Goal: Navigation & Orientation: Find specific page/section

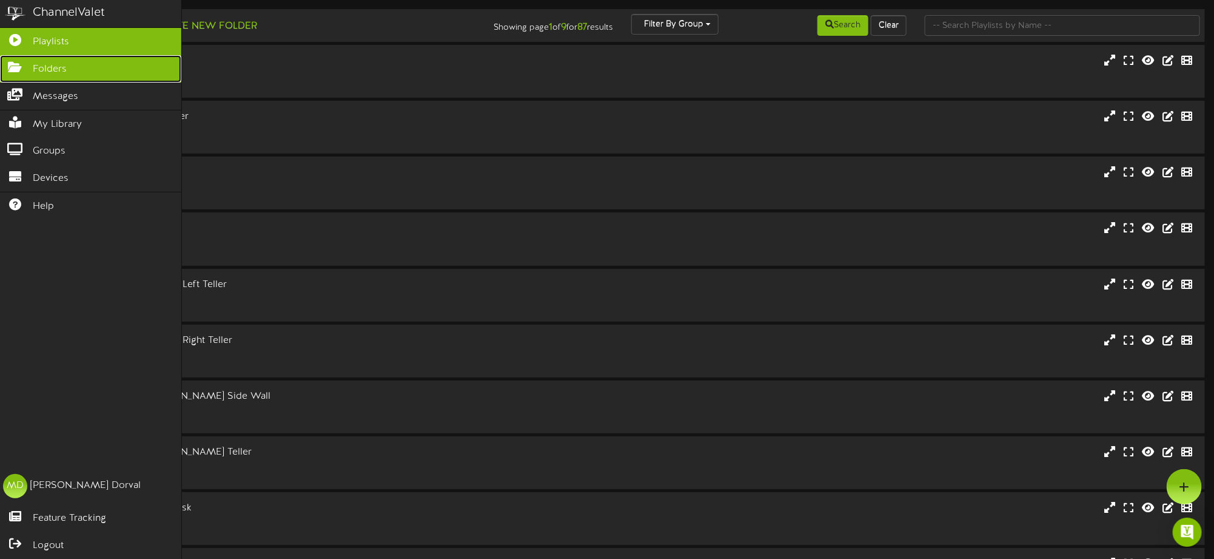
click at [19, 70] on icon at bounding box center [15, 65] width 30 height 9
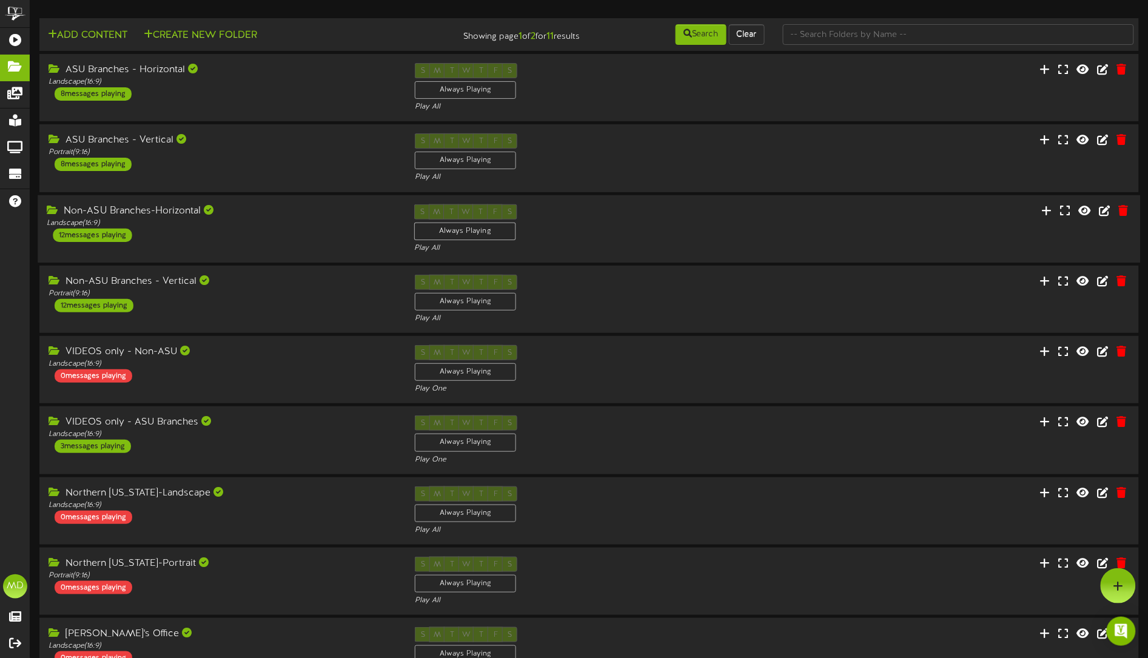
click at [284, 217] on div "Non-ASU Branches-Horizontal" at bounding box center [221, 211] width 349 height 14
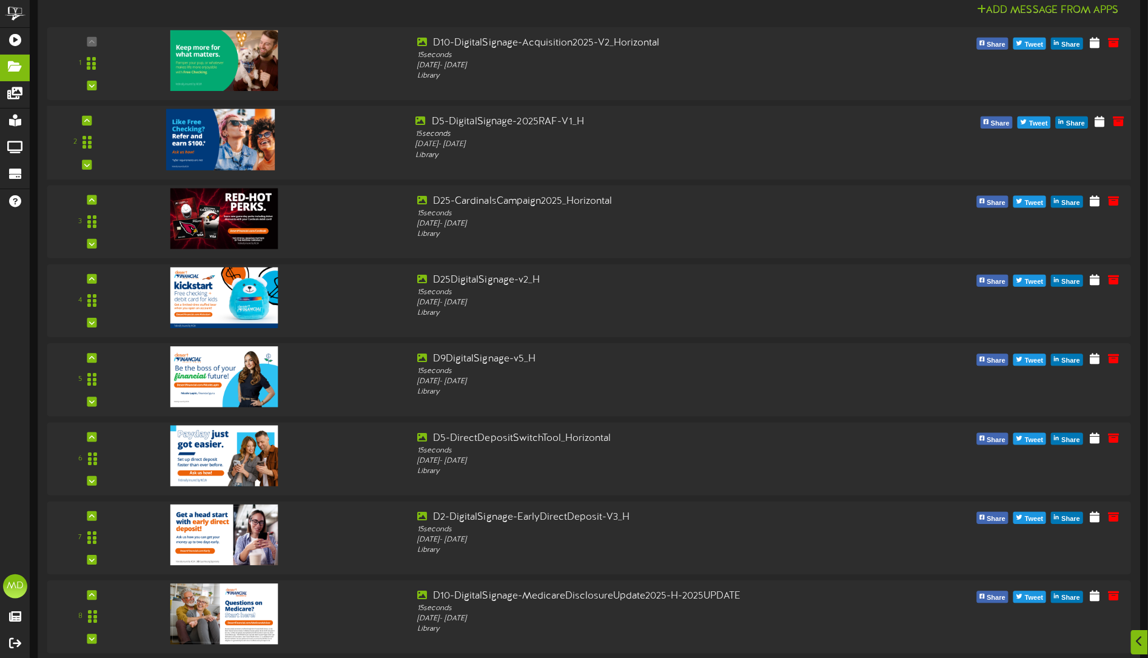
scroll to position [303, 0]
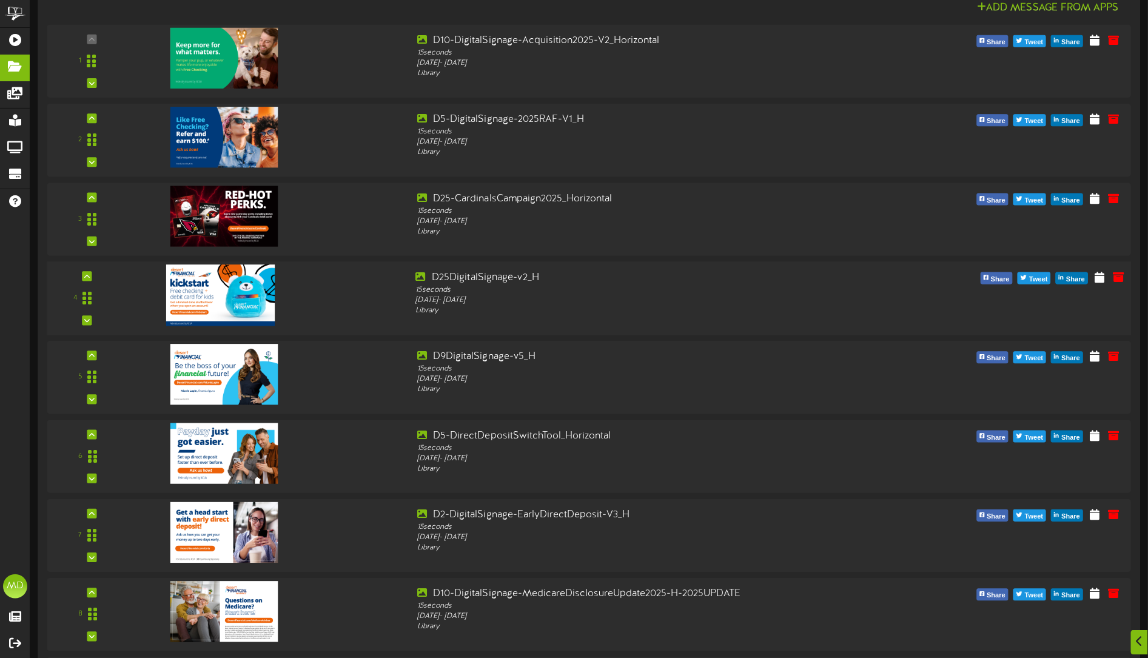
click at [332, 290] on div at bounding box center [270, 291] width 274 height 43
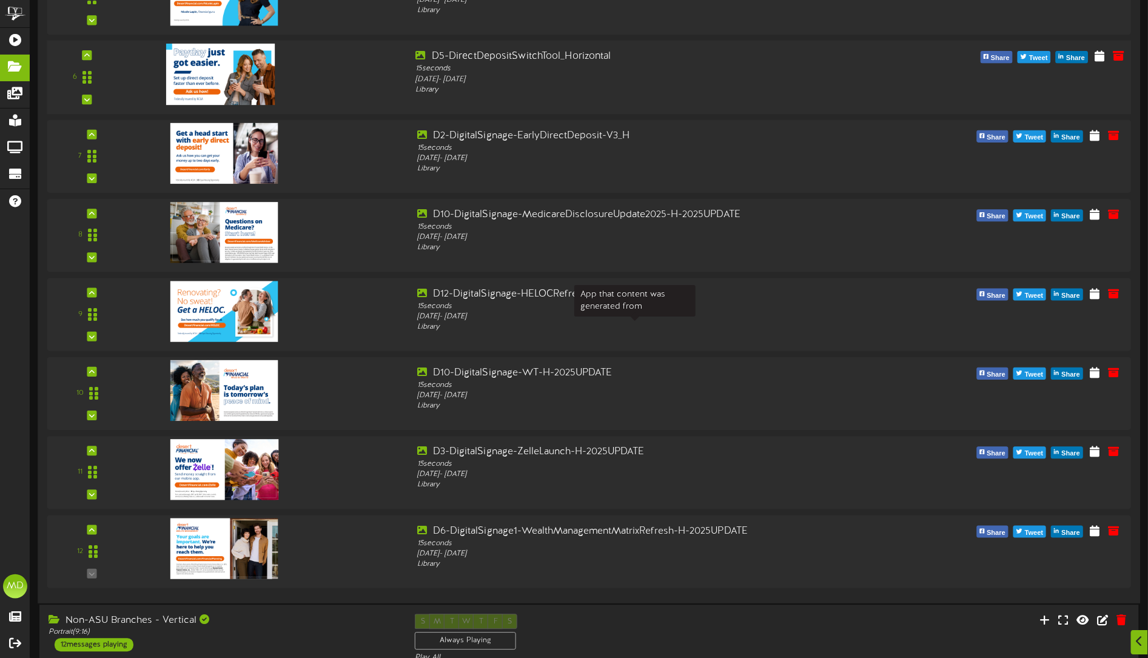
scroll to position [758, 0]
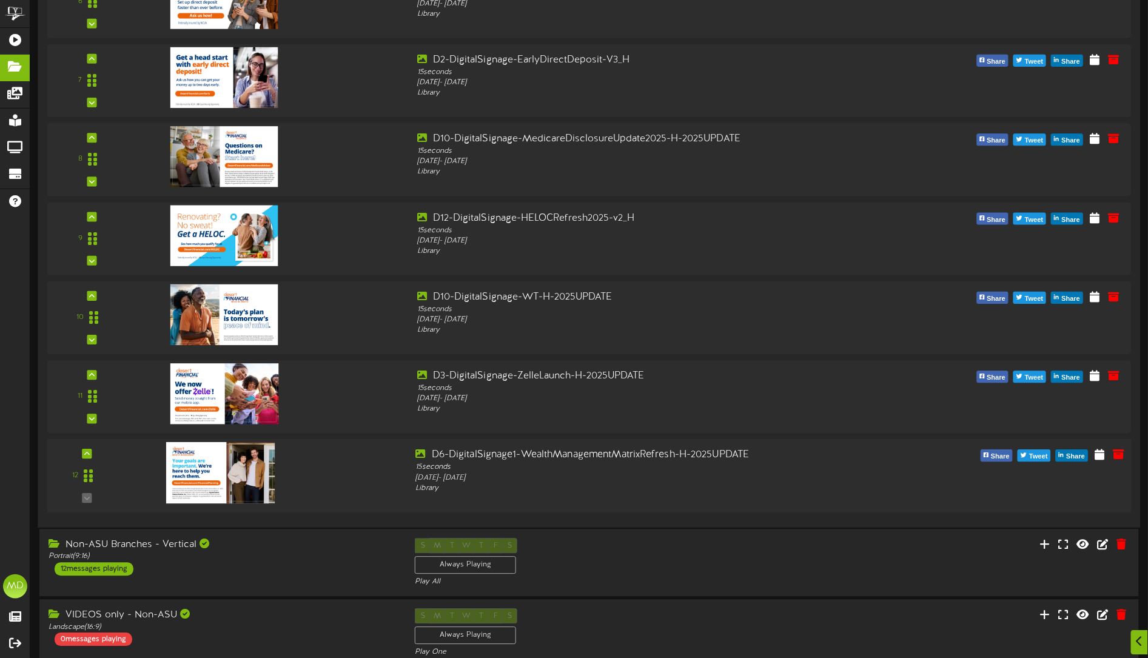
click at [201, 467] on img at bounding box center [220, 472] width 109 height 61
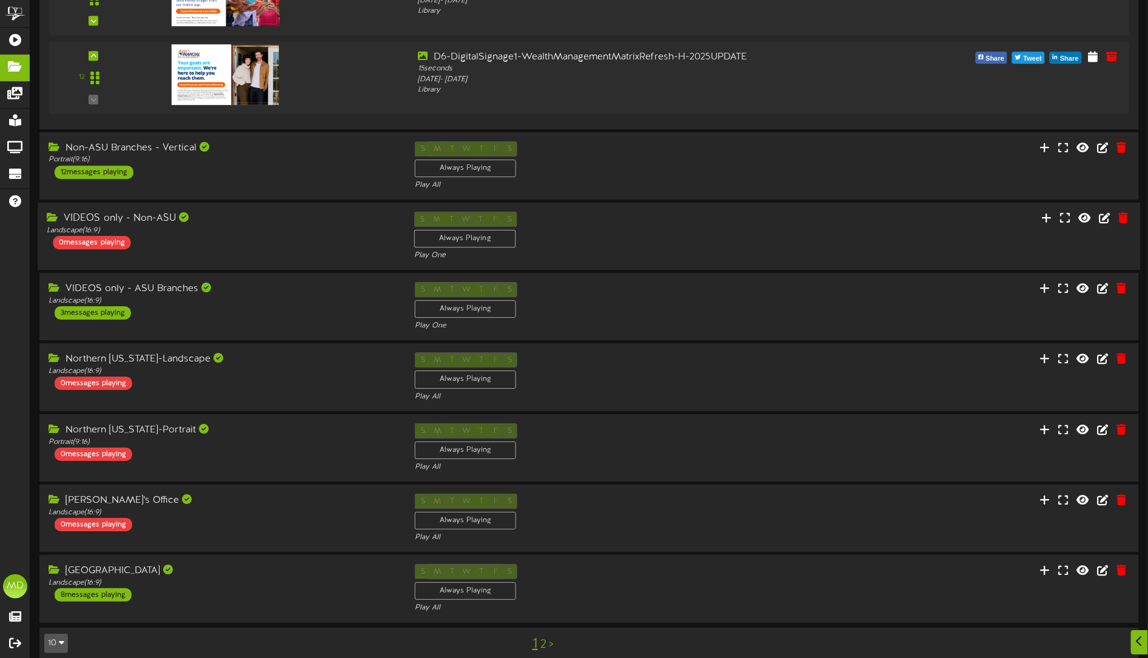
scroll to position [1172, 0]
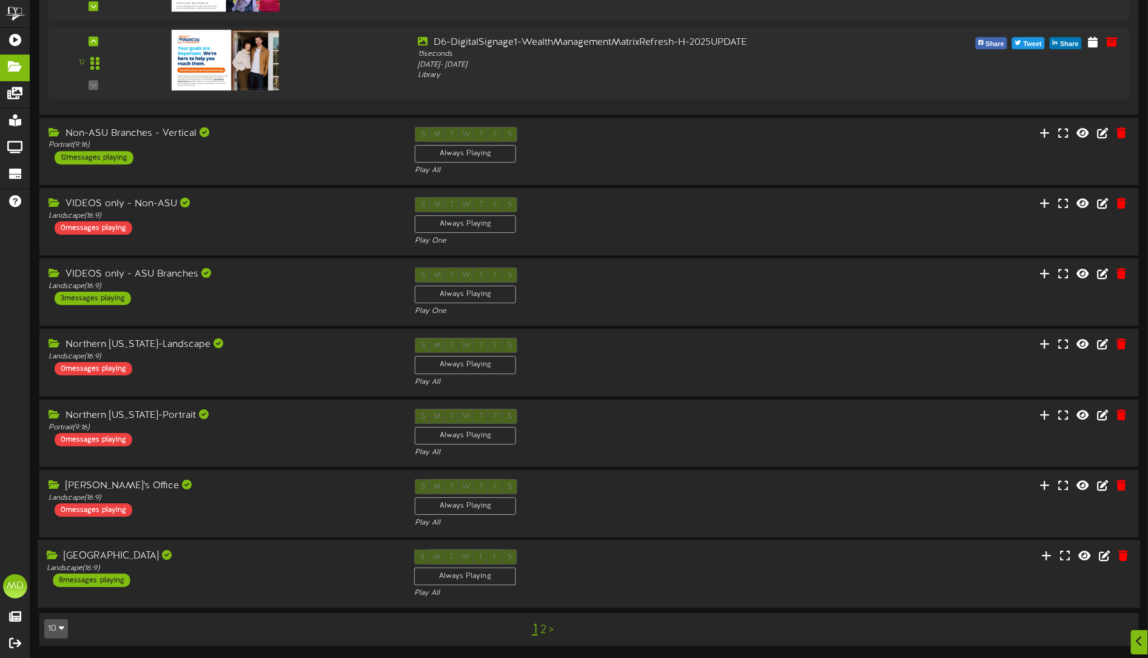
click at [311, 557] on div "NAU Campus Branch" at bounding box center [221, 556] width 349 height 14
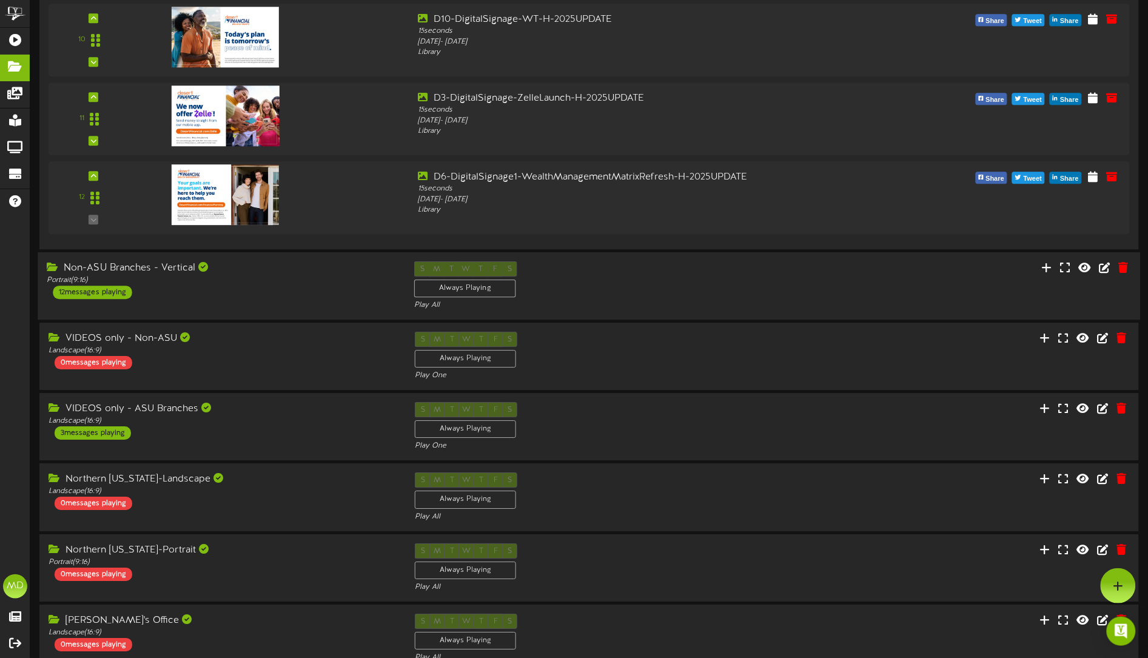
scroll to position [1021, 0]
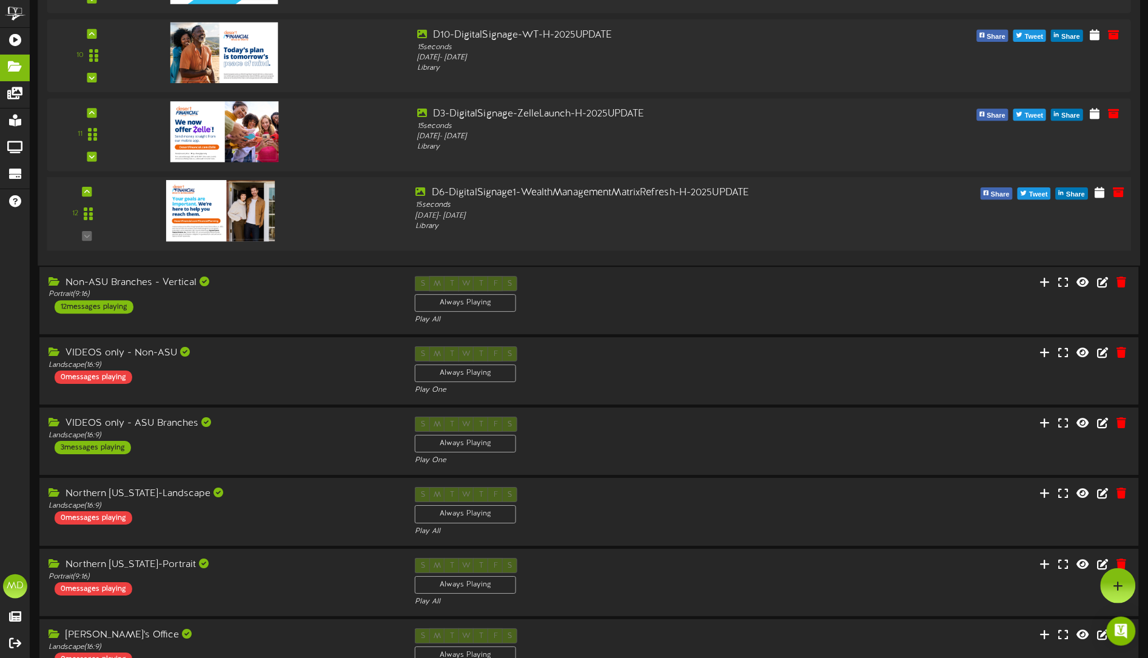
click at [352, 197] on div at bounding box center [270, 207] width 274 height 43
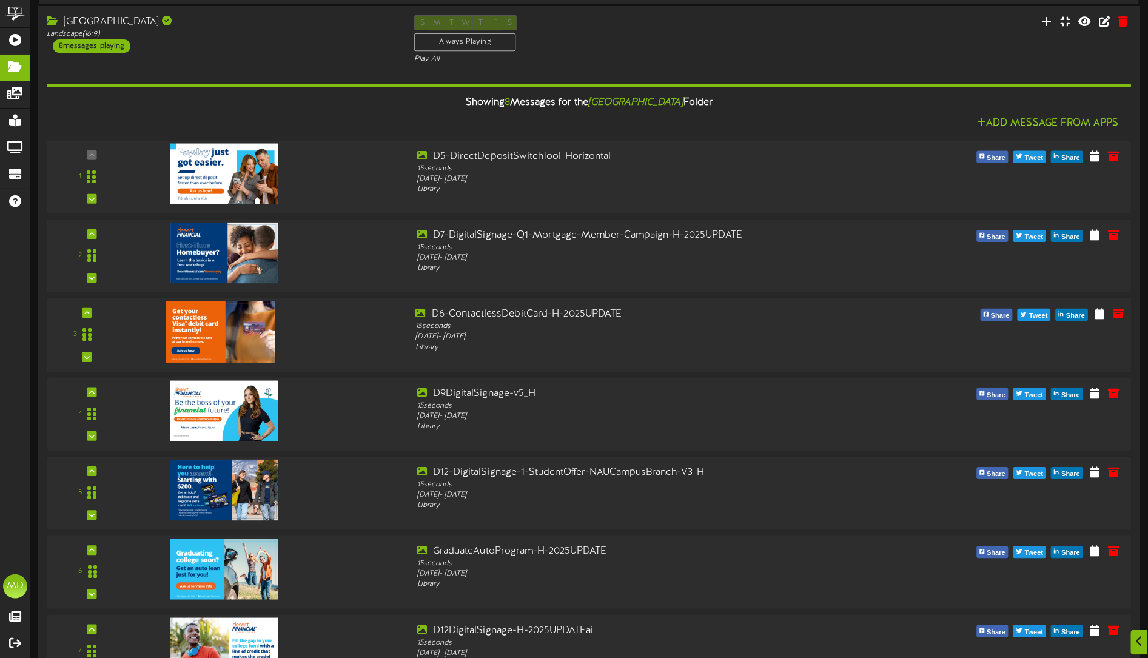
scroll to position [1878, 0]
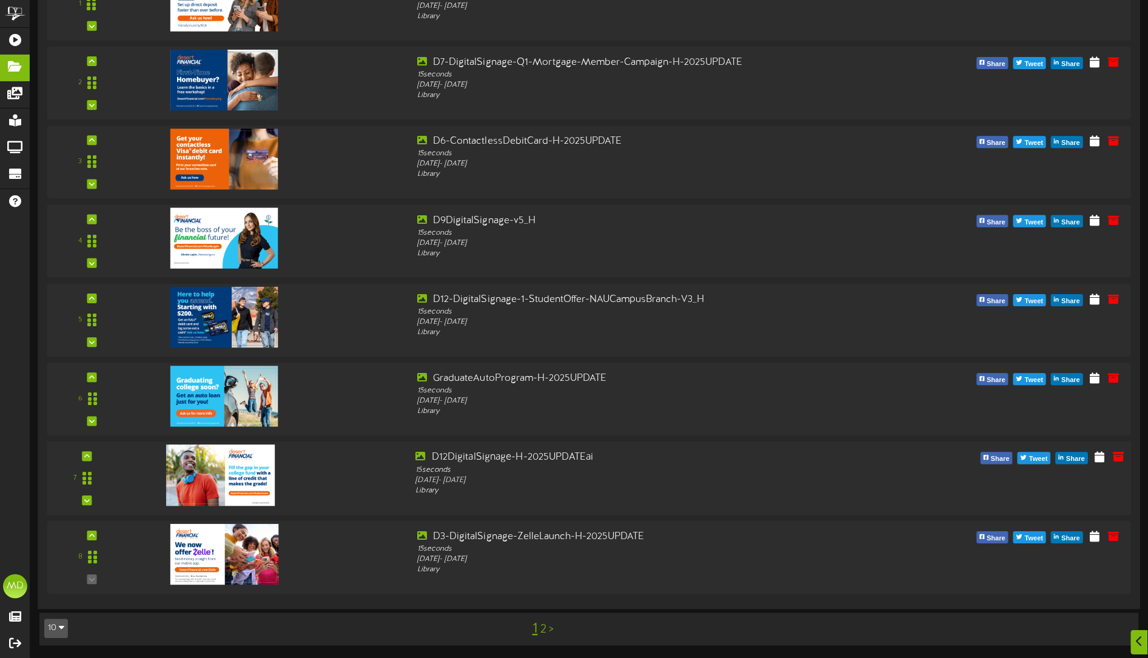
click at [286, 467] on div at bounding box center [219, 462] width 141 height 61
